Goal: Task Accomplishment & Management: Manage account settings

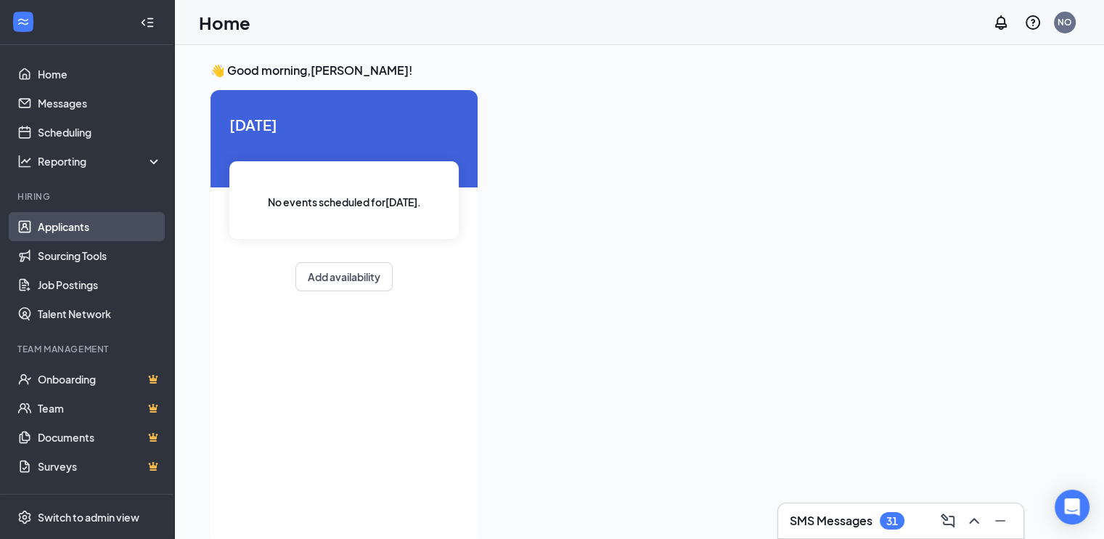
click at [75, 222] on link "Applicants" at bounding box center [100, 226] width 124 height 29
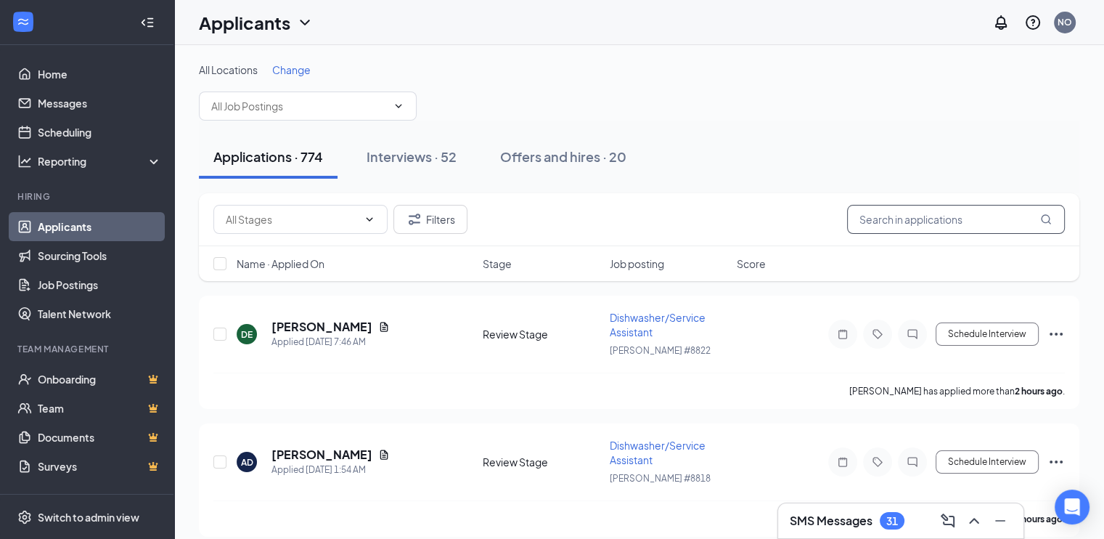
click at [925, 207] on input "text" at bounding box center [956, 219] width 218 height 29
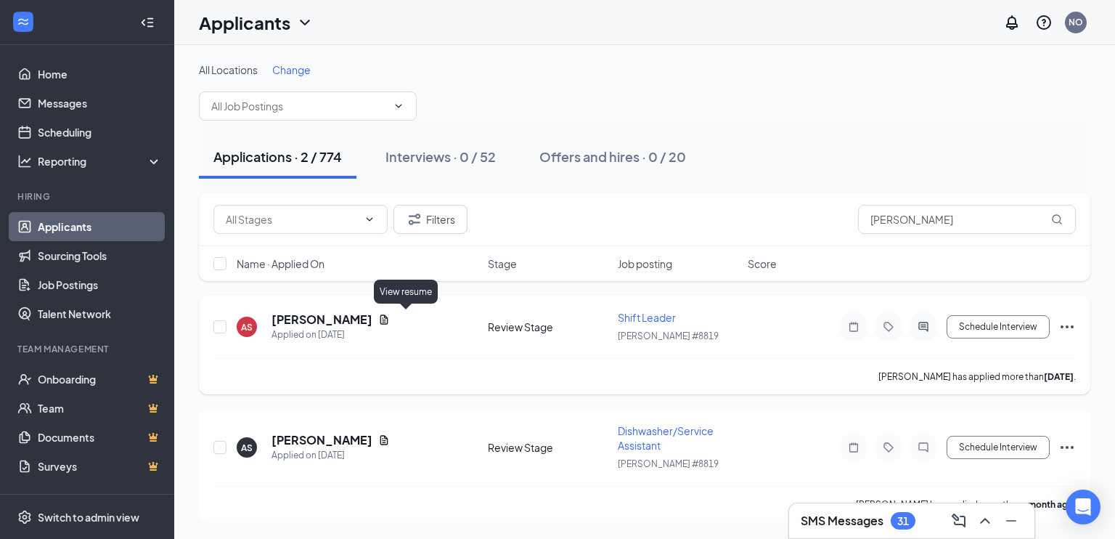
click at [388, 318] on icon "Document" at bounding box center [384, 318] width 8 height 9
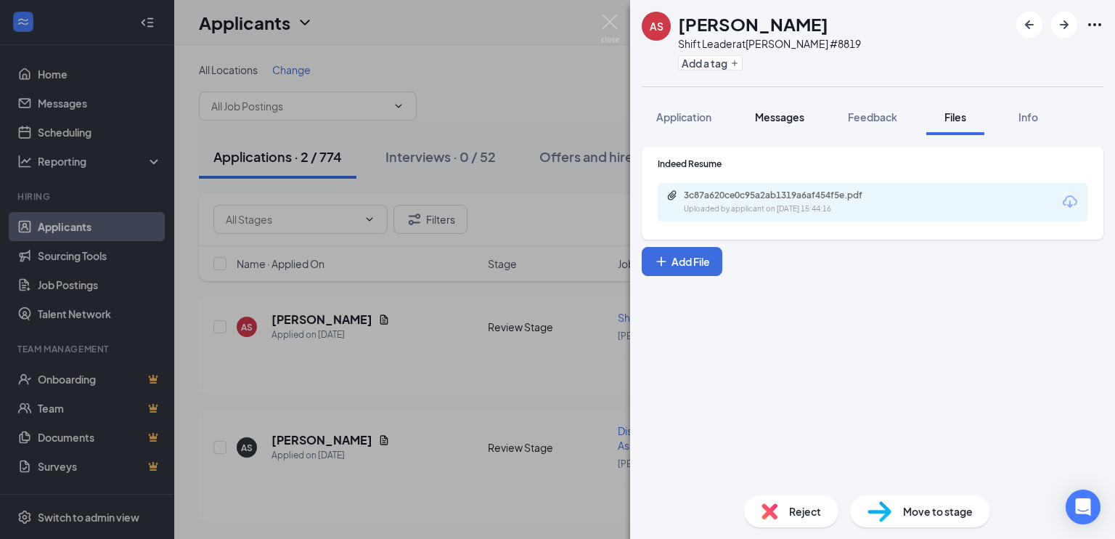
click at [772, 115] on span "Messages" at bounding box center [779, 116] width 49 height 13
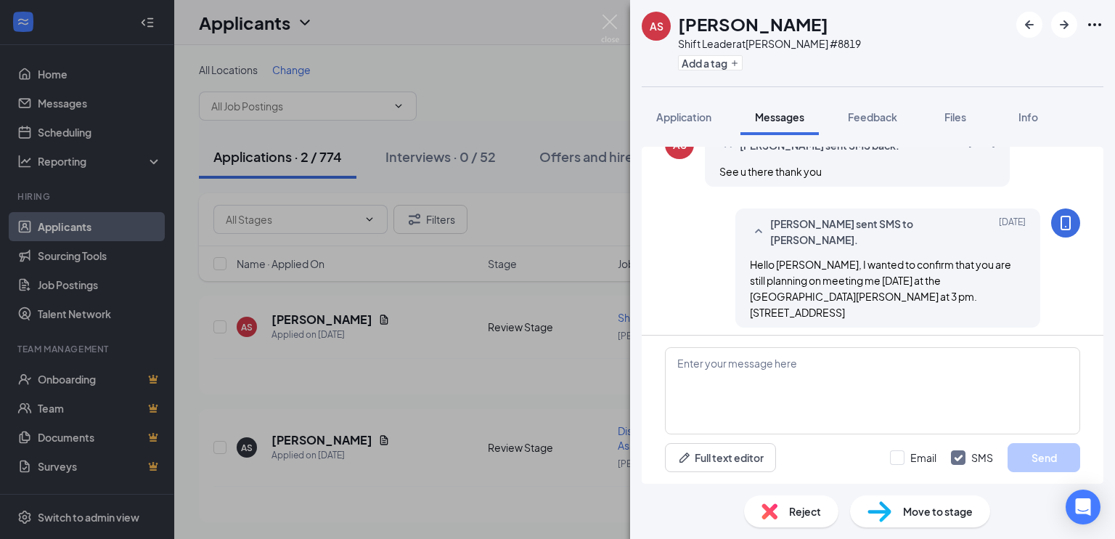
scroll to position [510, 0]
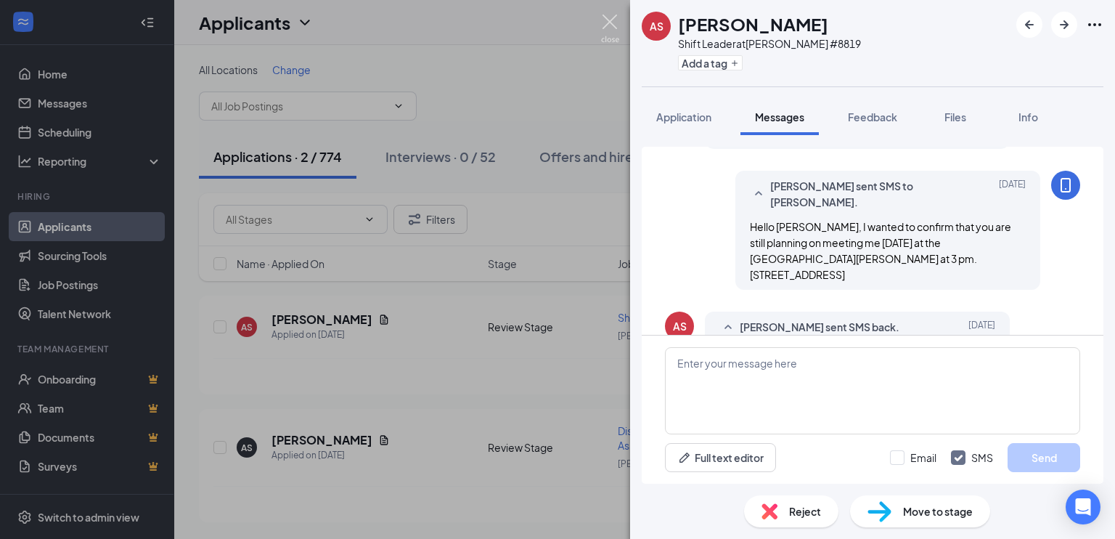
click at [610, 24] on img at bounding box center [610, 29] width 18 height 28
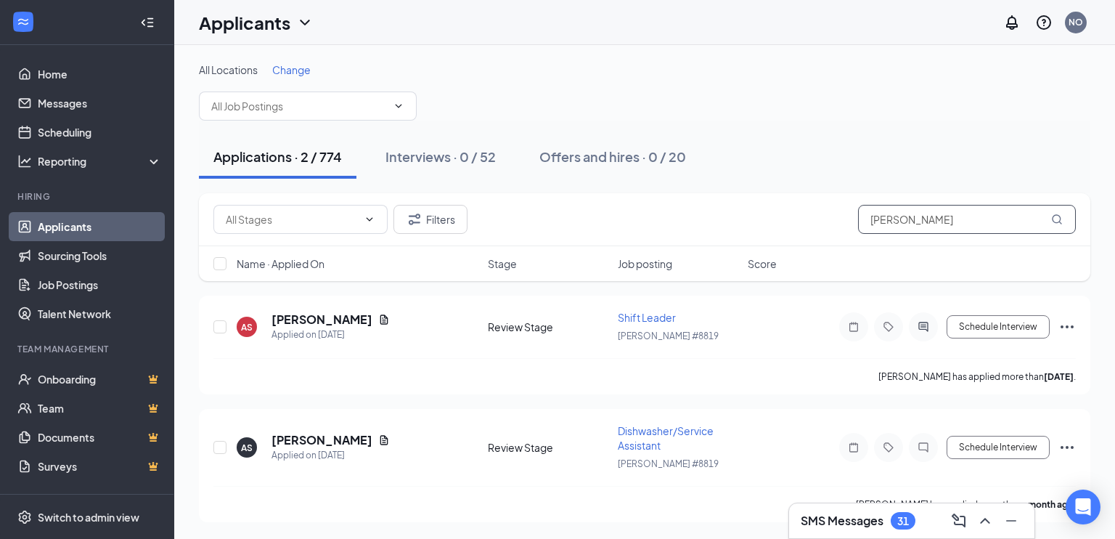
click at [923, 225] on input "[PERSON_NAME]" at bounding box center [967, 219] width 218 height 29
type input "A"
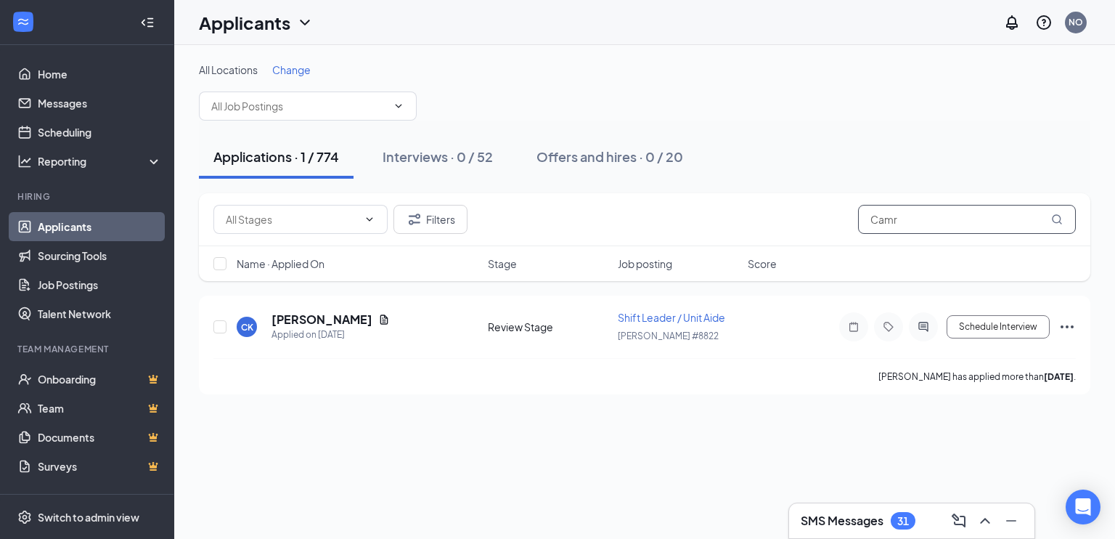
type input "Camry"
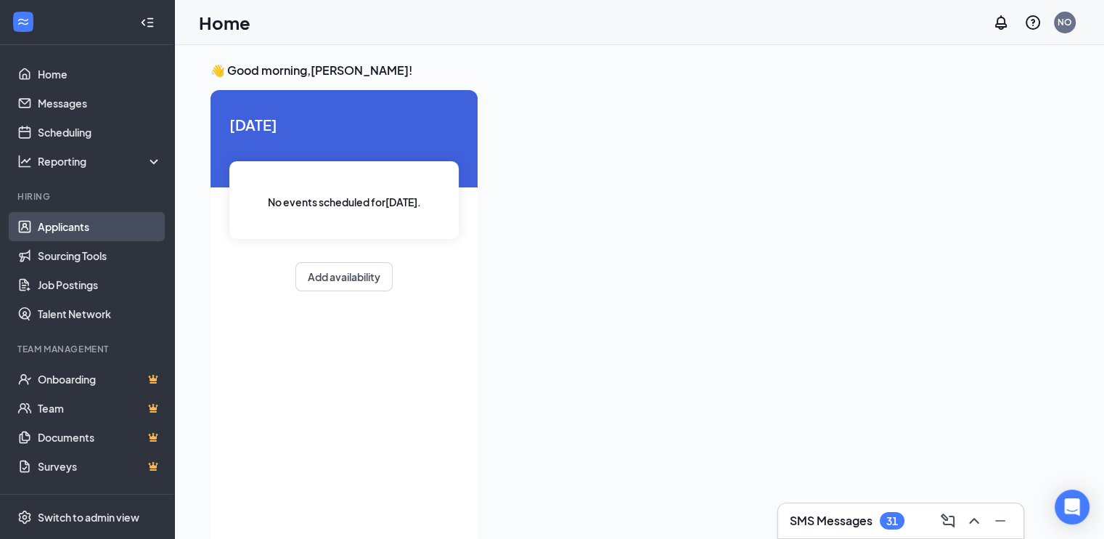
click at [60, 226] on link "Applicants" at bounding box center [100, 226] width 124 height 29
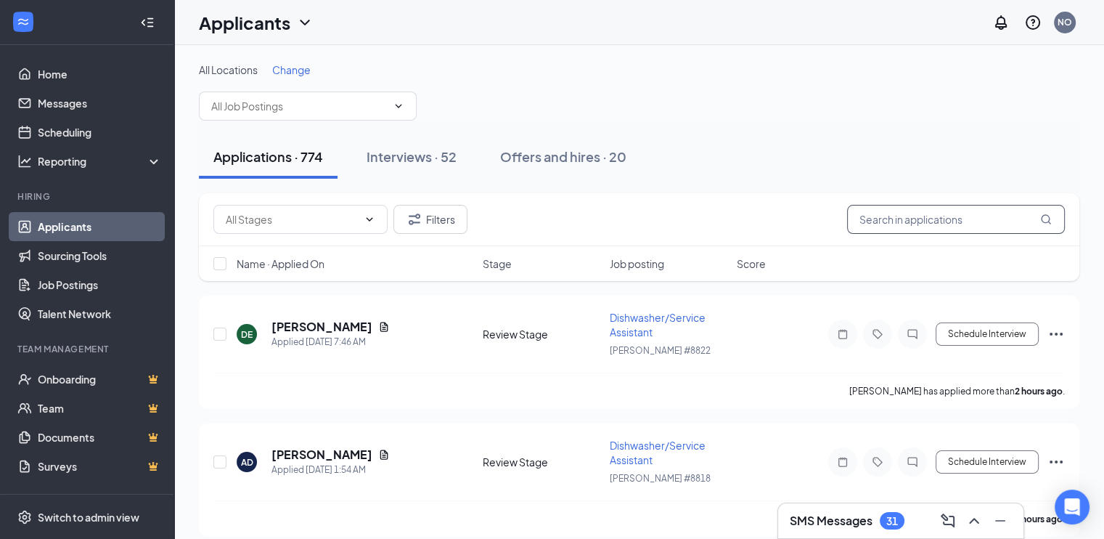
click at [873, 224] on input "text" at bounding box center [956, 219] width 218 height 29
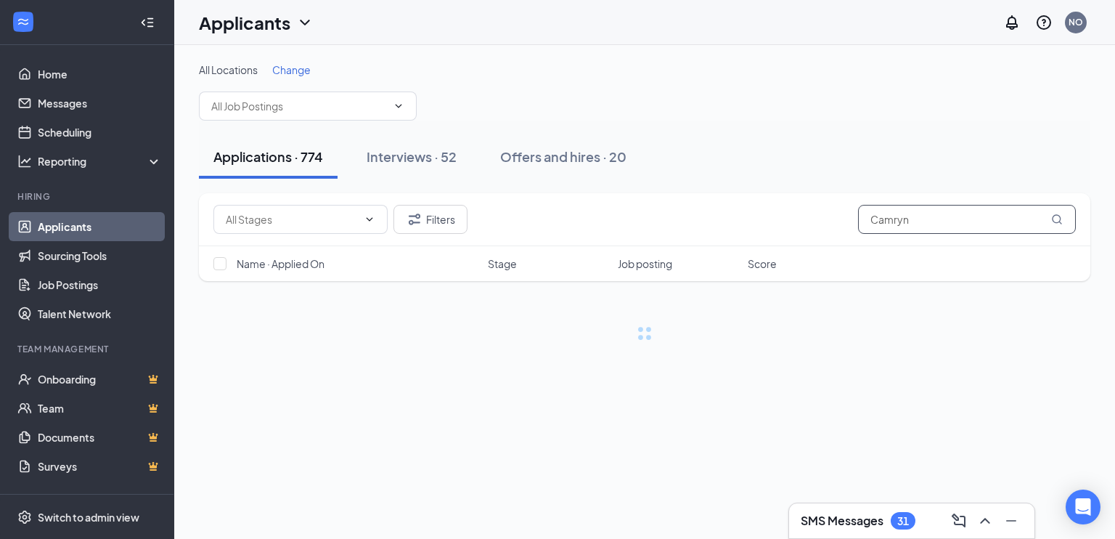
type input "Camryn"
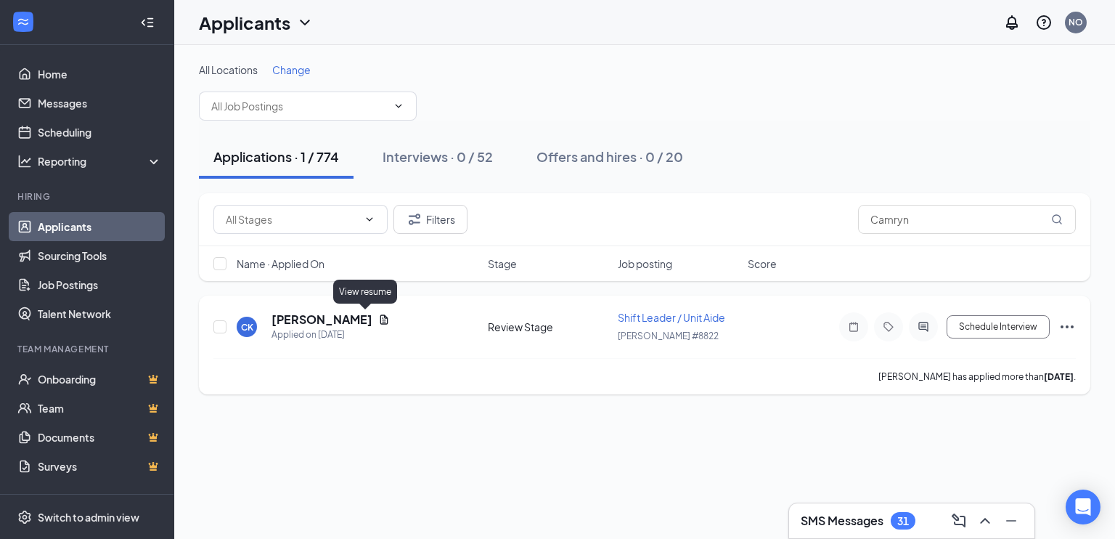
click at [380, 319] on icon "Document" at bounding box center [384, 318] width 8 height 9
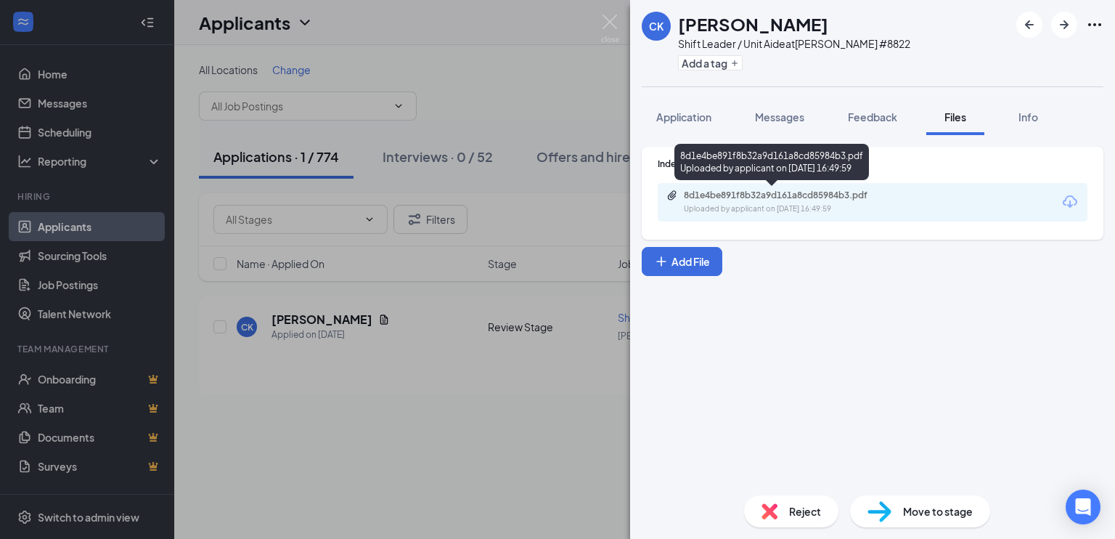
click at [769, 198] on div "8d1e4be891f8b32a9d161a8cd85984b3.pdf" at bounding box center [785, 195] width 203 height 12
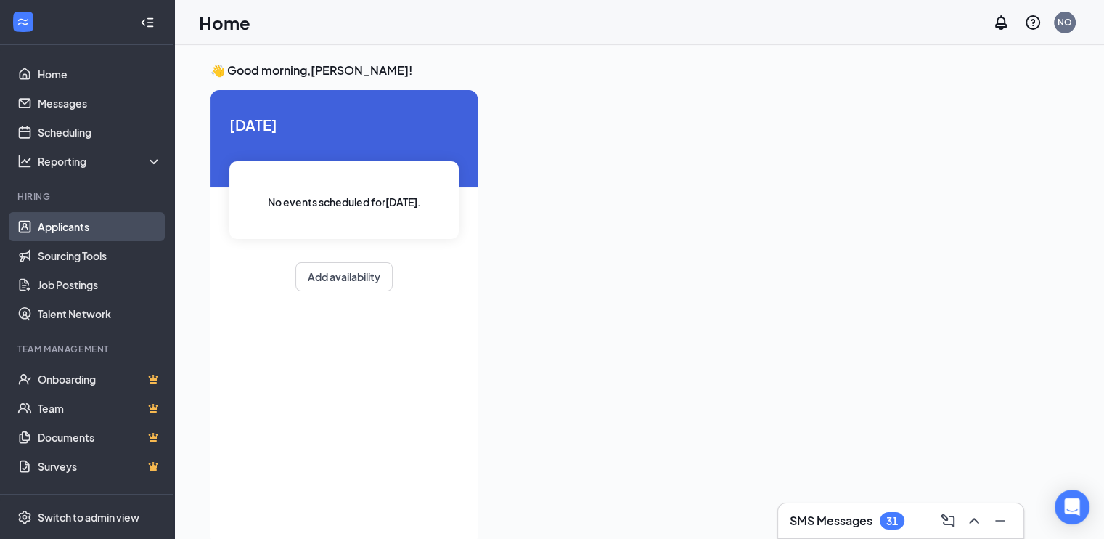
click at [68, 227] on link "Applicants" at bounding box center [100, 226] width 124 height 29
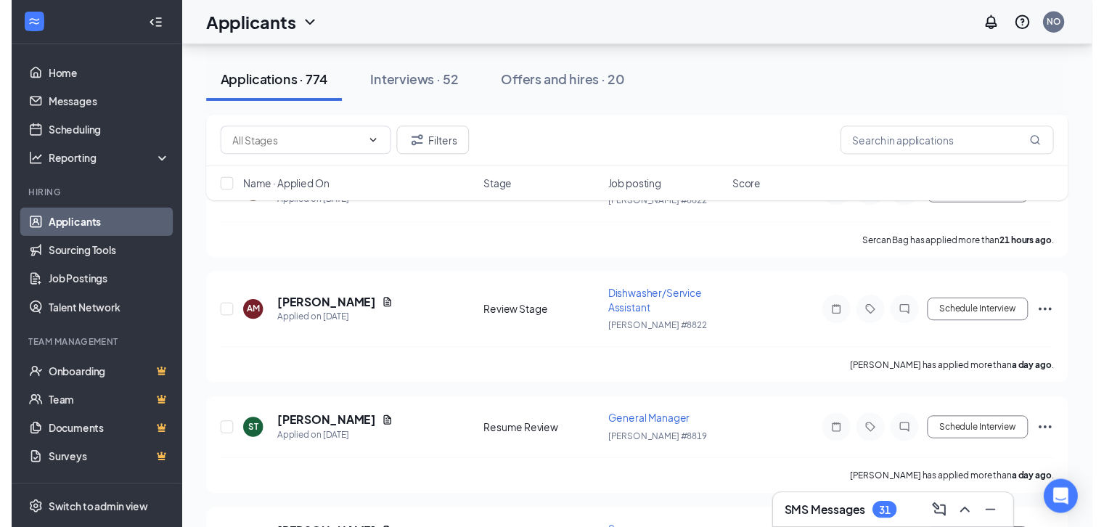
scroll to position [2640, 0]
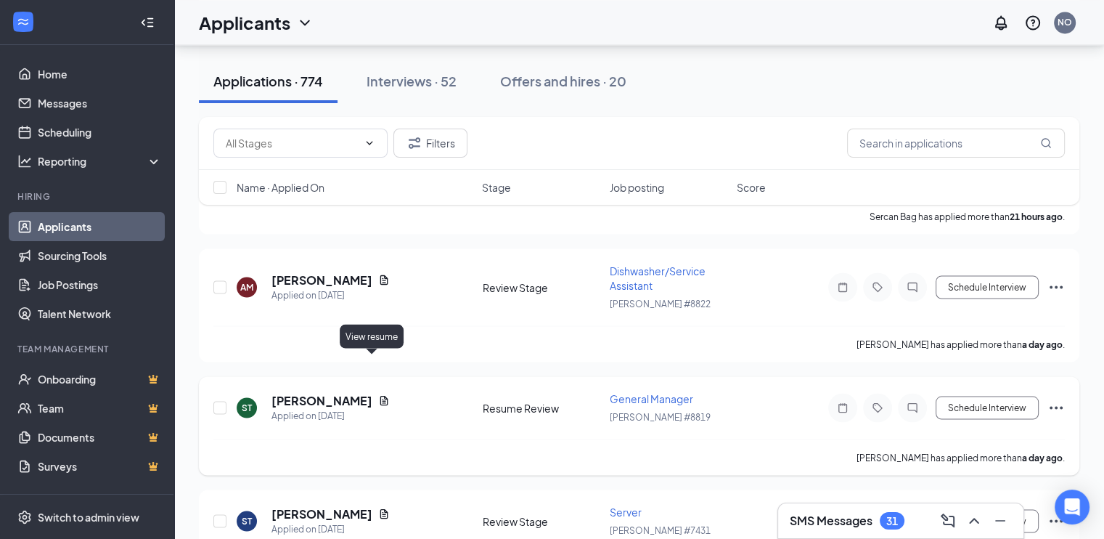
click at [378, 394] on icon "Document" at bounding box center [384, 400] width 12 height 12
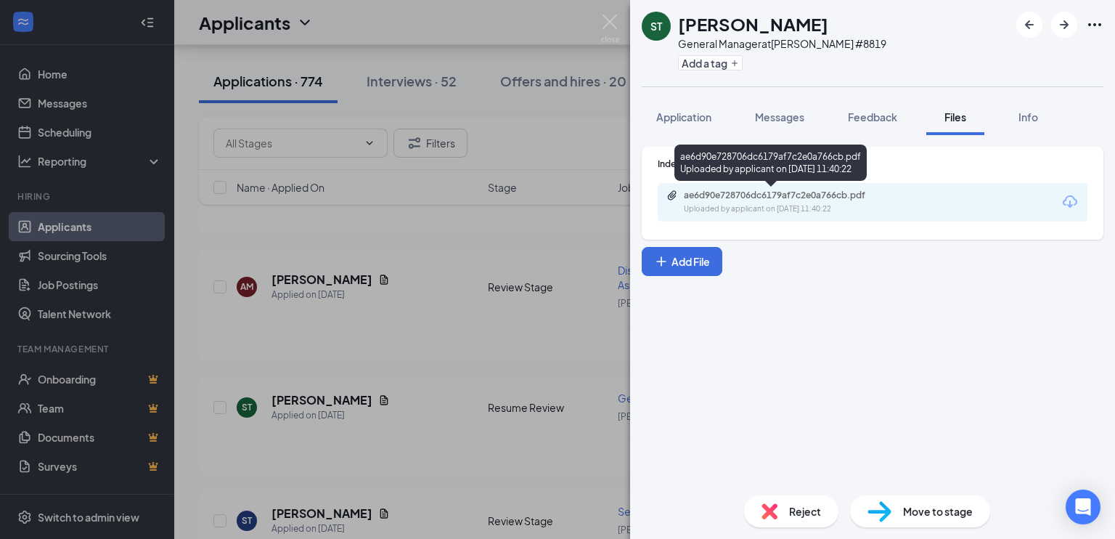
click at [794, 200] on div "ae6d90e728706dc6179af7c2e0a766cb.pdf" at bounding box center [785, 195] width 203 height 12
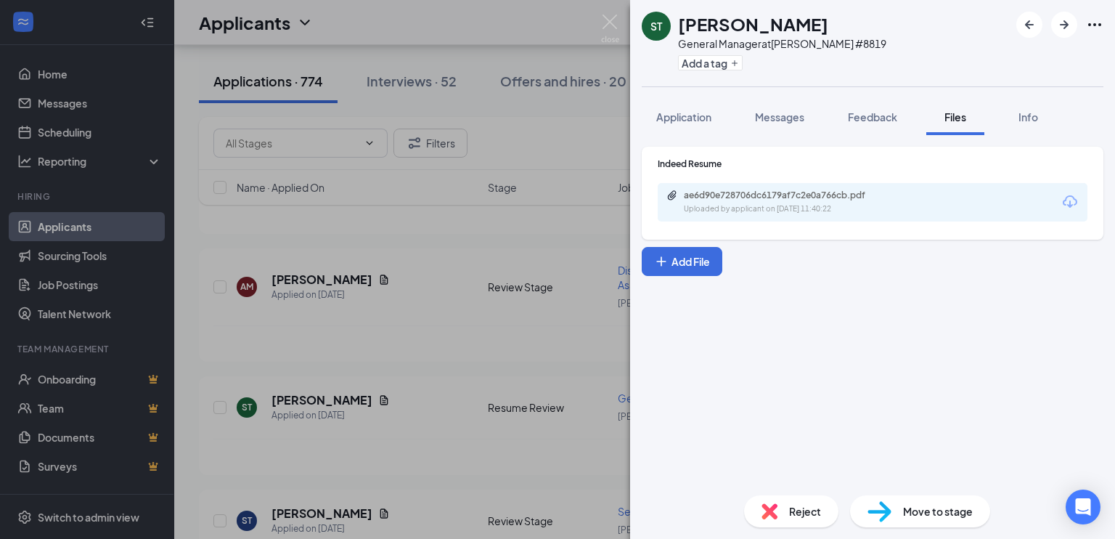
click at [439, 410] on div "ST Sasha Tereshkin General Manager at Denny's #8819 Add a tag Application Messa…" at bounding box center [557, 269] width 1115 height 539
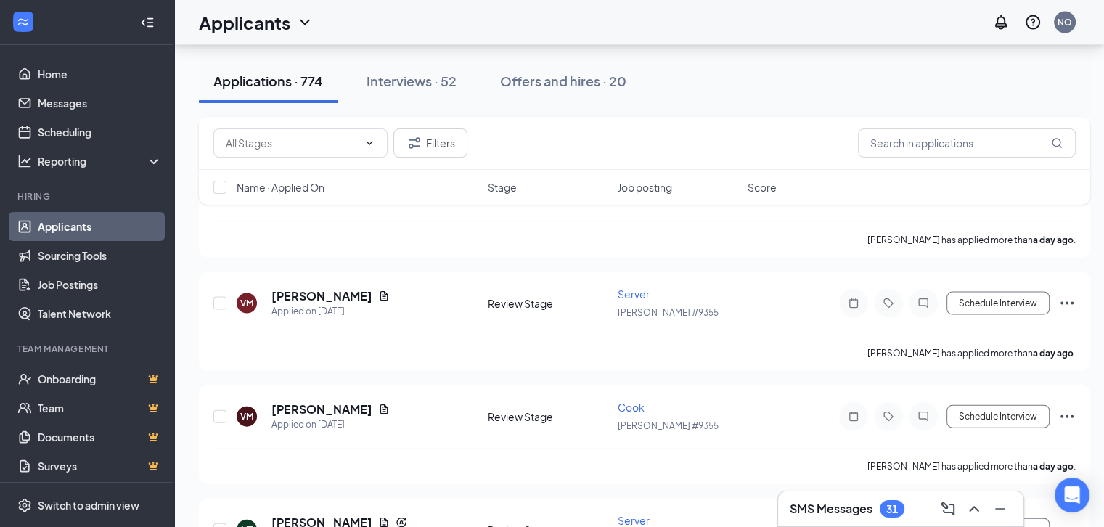
scroll to position [3105, 0]
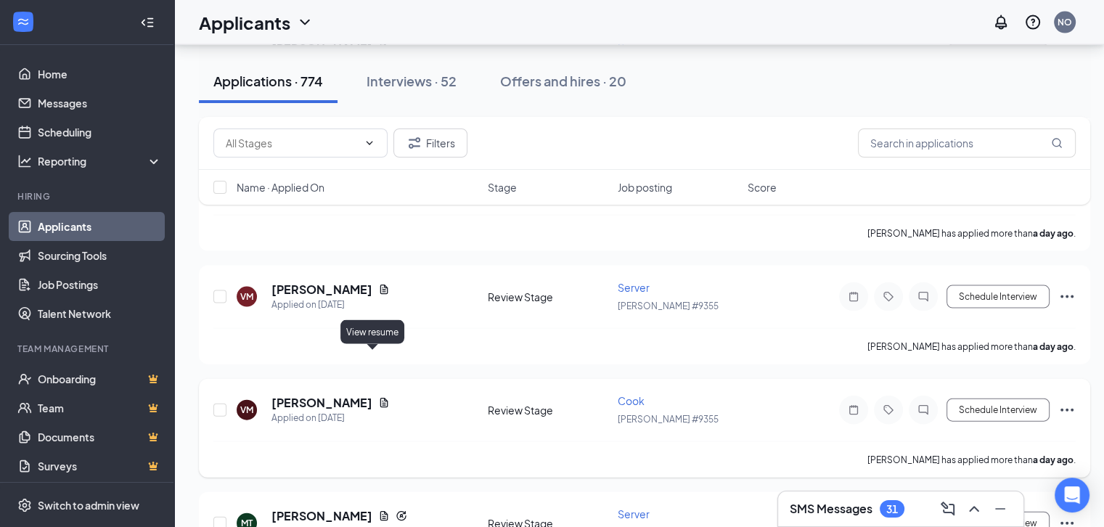
click at [380, 398] on icon "Document" at bounding box center [384, 402] width 8 height 9
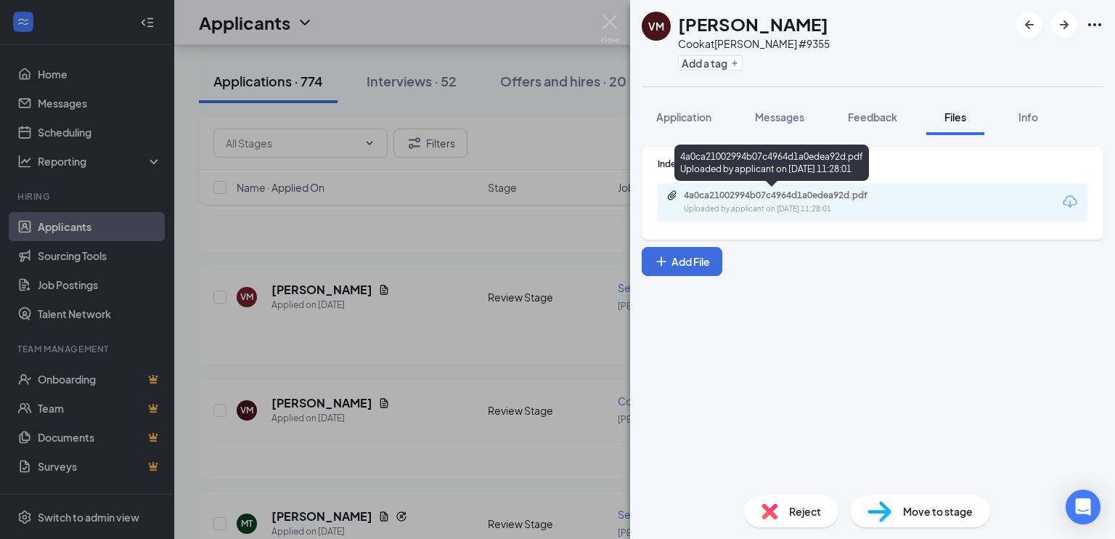
click at [772, 200] on div "4a0ca21002994b07c4964d1a0edea92d.pdf" at bounding box center [785, 195] width 203 height 12
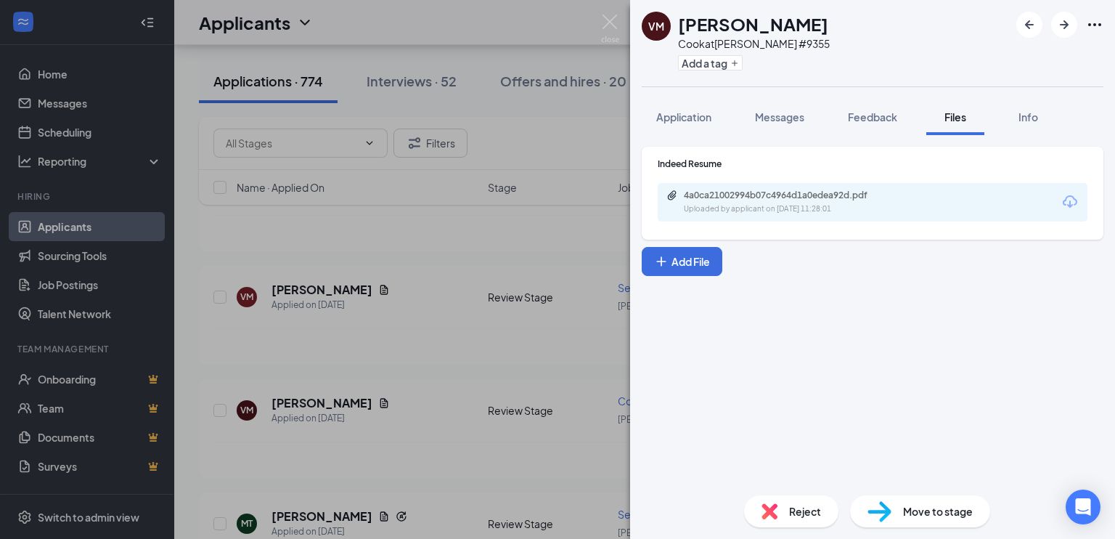
click at [541, 131] on div "VM Vlad Myndzaruk Cook at Denny's #9355 Add a tag Application Messages Feedback…" at bounding box center [557, 269] width 1115 height 539
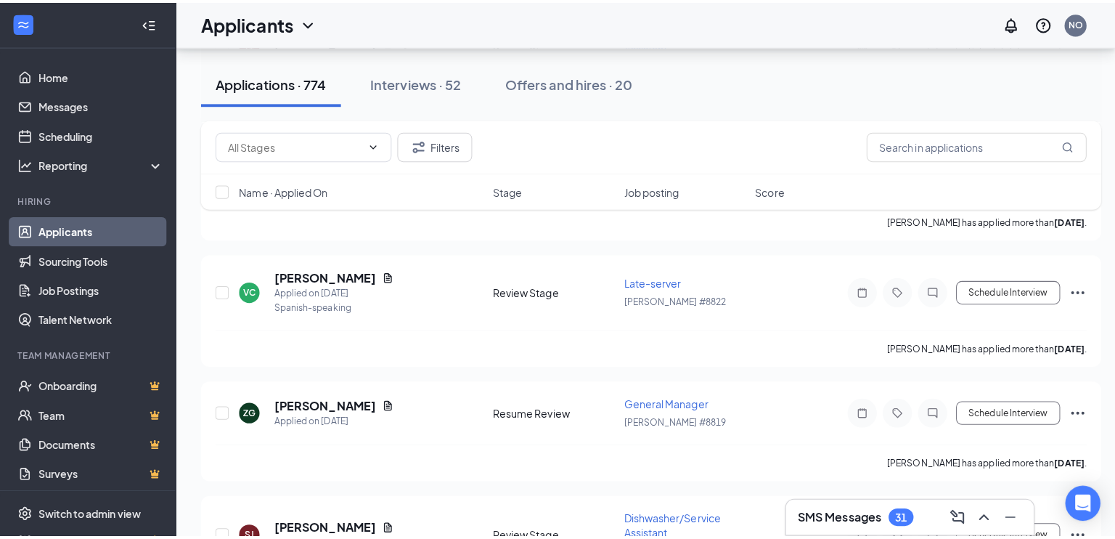
scroll to position [4538, 0]
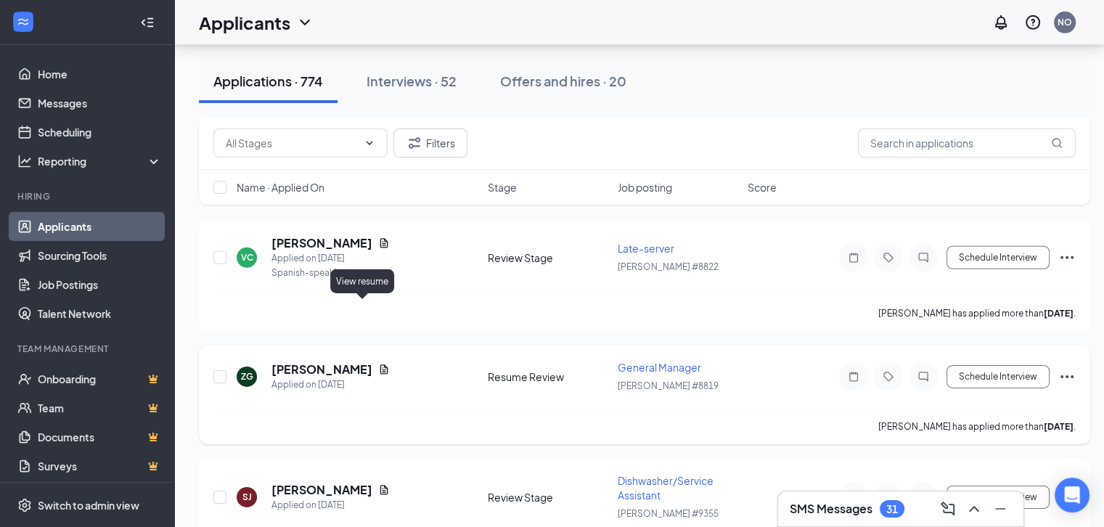
click at [380, 364] on icon "Document" at bounding box center [384, 368] width 8 height 9
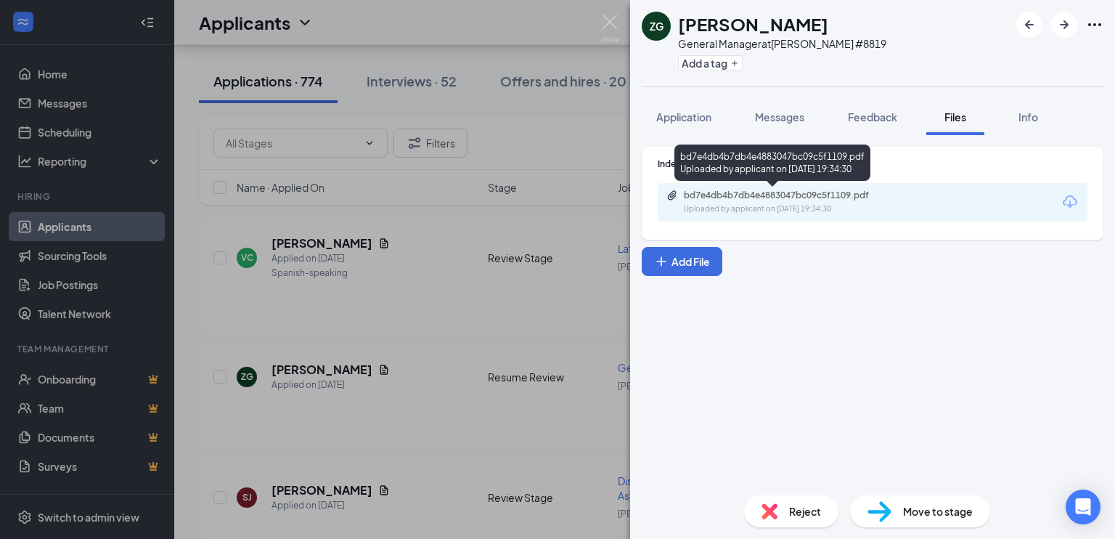
click at [753, 195] on div "bd7e4db4b7db4e4883047bc09c5f1109.pdf" at bounding box center [785, 195] width 203 height 12
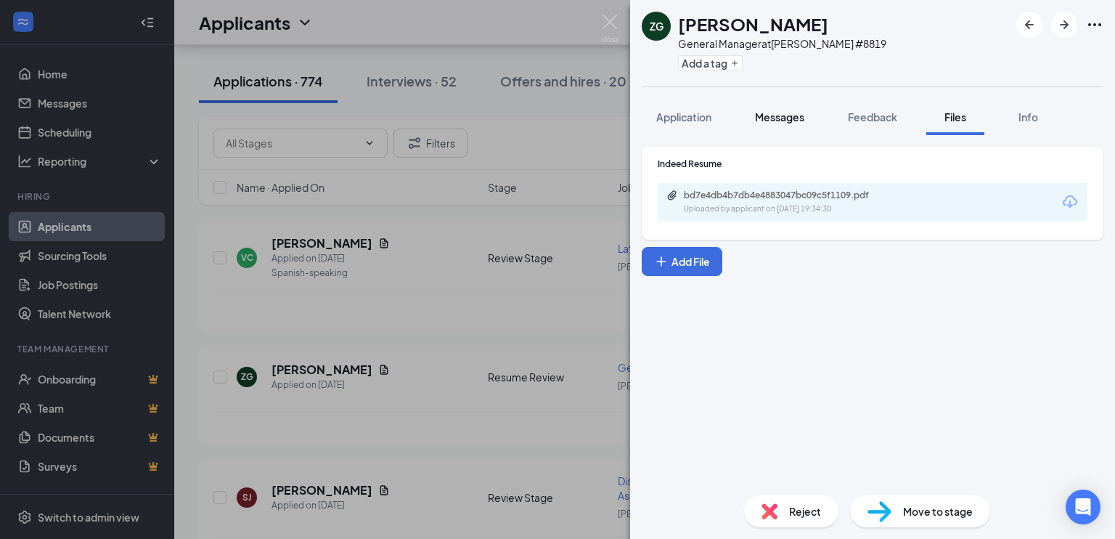
click at [783, 112] on span "Messages" at bounding box center [779, 116] width 49 height 13
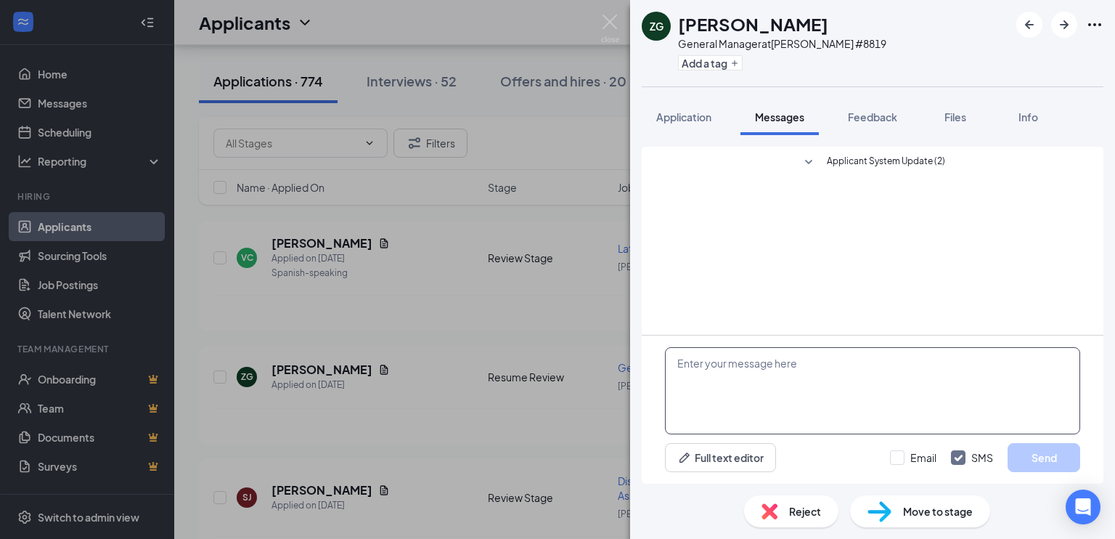
click at [685, 361] on textarea at bounding box center [872, 390] width 415 height 87
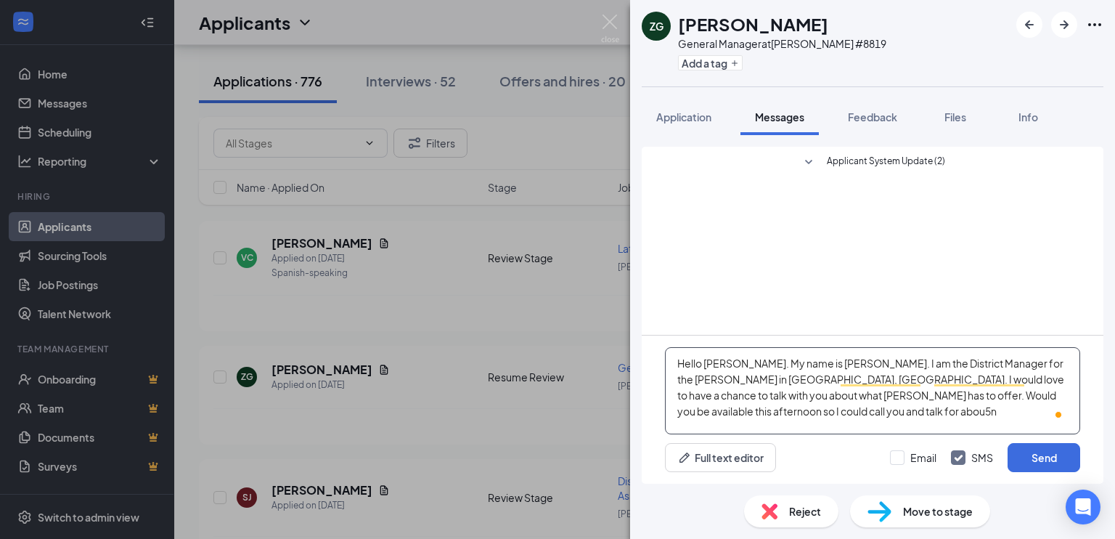
type textarea "Hello Zachary. My name is Nicole Osborne. I am the District Manager for the Den…"
